Goal: Manage account settings

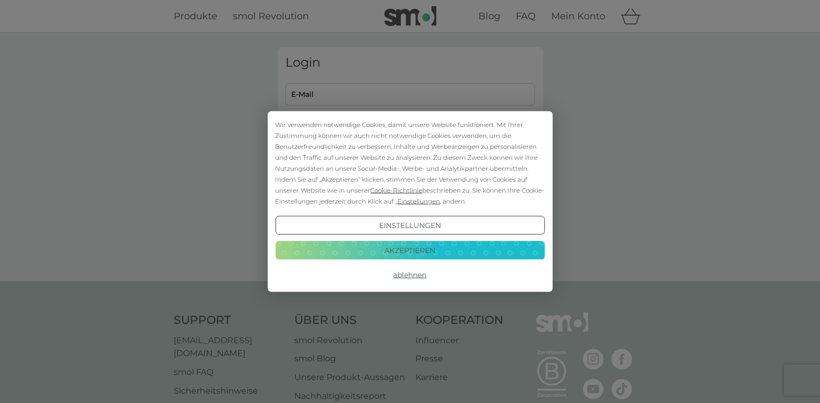
type input "[EMAIL_ADDRESS][DOMAIN_NAME]"
click at [421, 247] on button "Akzeptieren" at bounding box center [409, 249] width 269 height 19
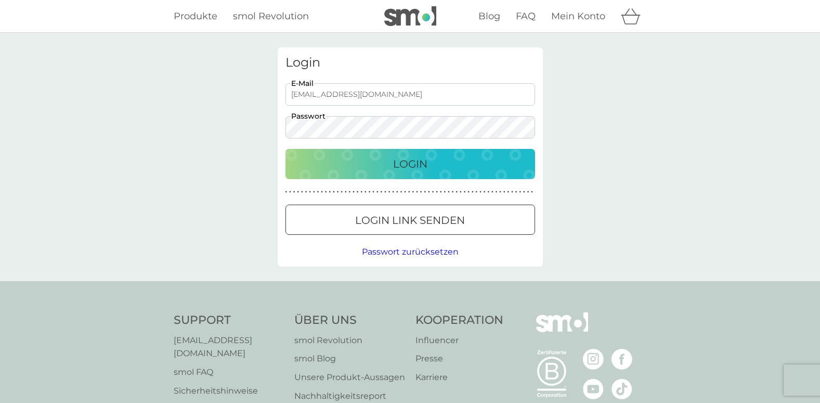
click at [413, 166] on p "Login" at bounding box center [410, 164] width 34 height 17
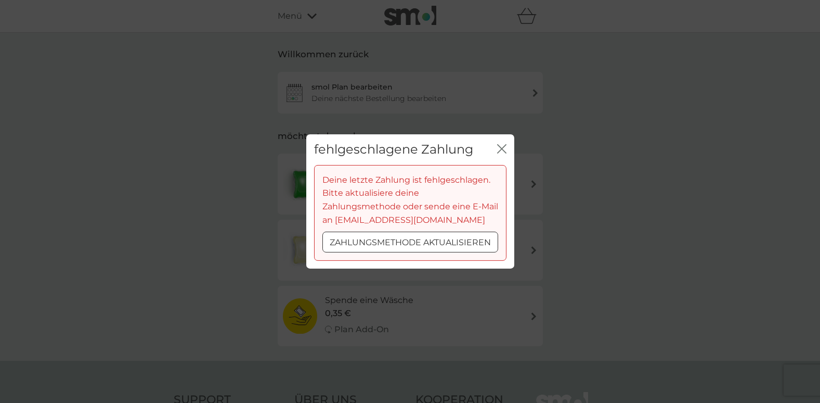
click at [411, 242] on div at bounding box center [410, 242] width 37 height 11
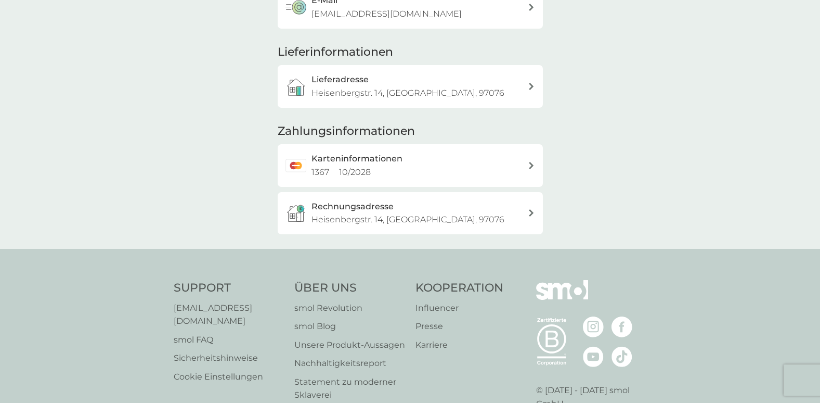
scroll to position [156, 0]
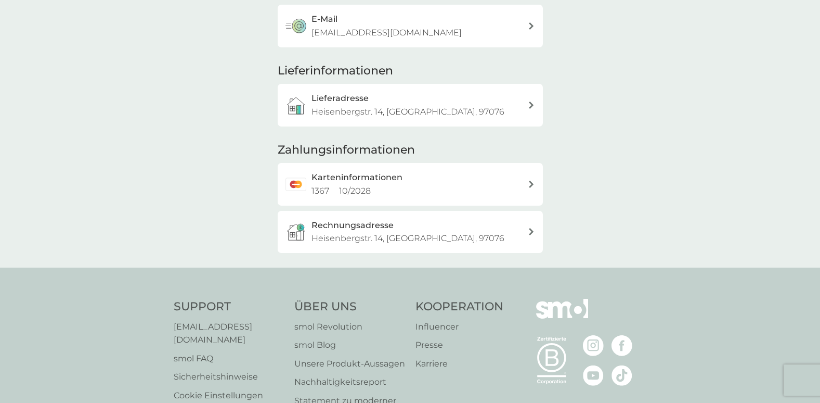
click at [531, 182] on icon at bounding box center [531, 183] width 5 height 7
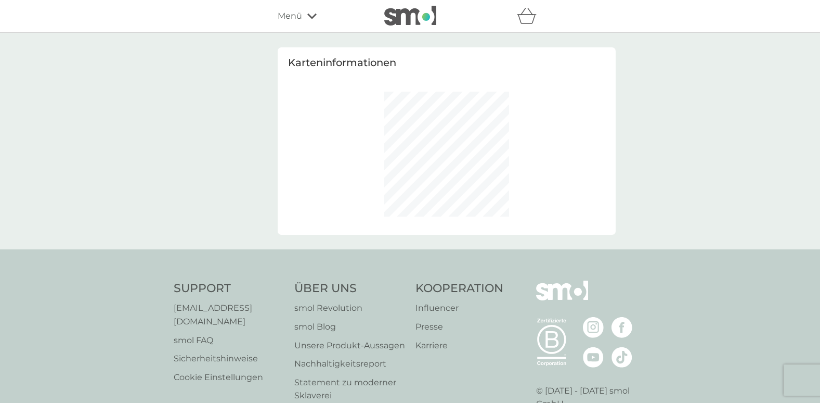
select select "Germany"
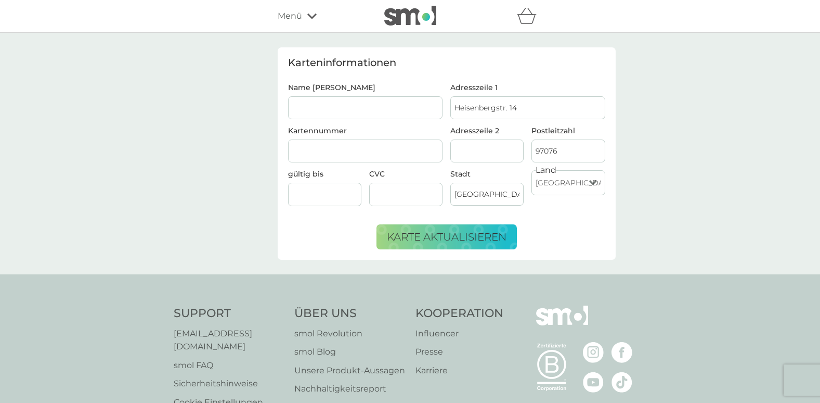
click at [308, 103] on input "Name Karteninhaber_In" at bounding box center [365, 107] width 155 height 23
type input "Martina Kresse"
click at [636, 191] on div "Karteninformationen Name Karteninhaber_In Martina Kresse Kartennummer gültig bi…" at bounding box center [410, 153] width 820 height 241
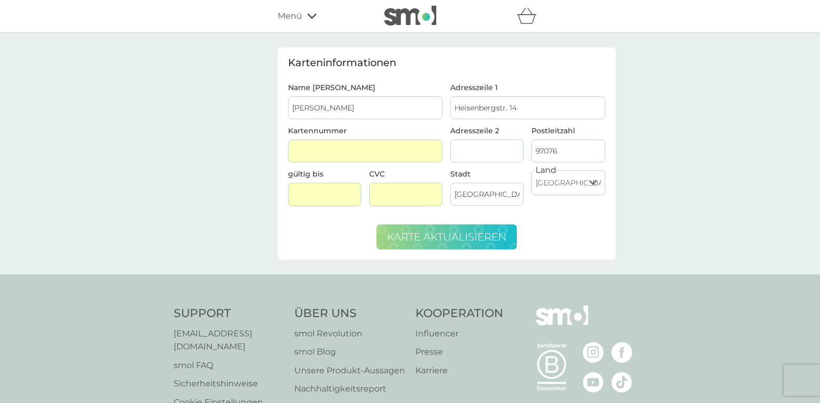
click at [440, 235] on span "Karte aktualisieren" at bounding box center [447, 236] width 120 height 12
